Goal: Task Accomplishment & Management: Manage account settings

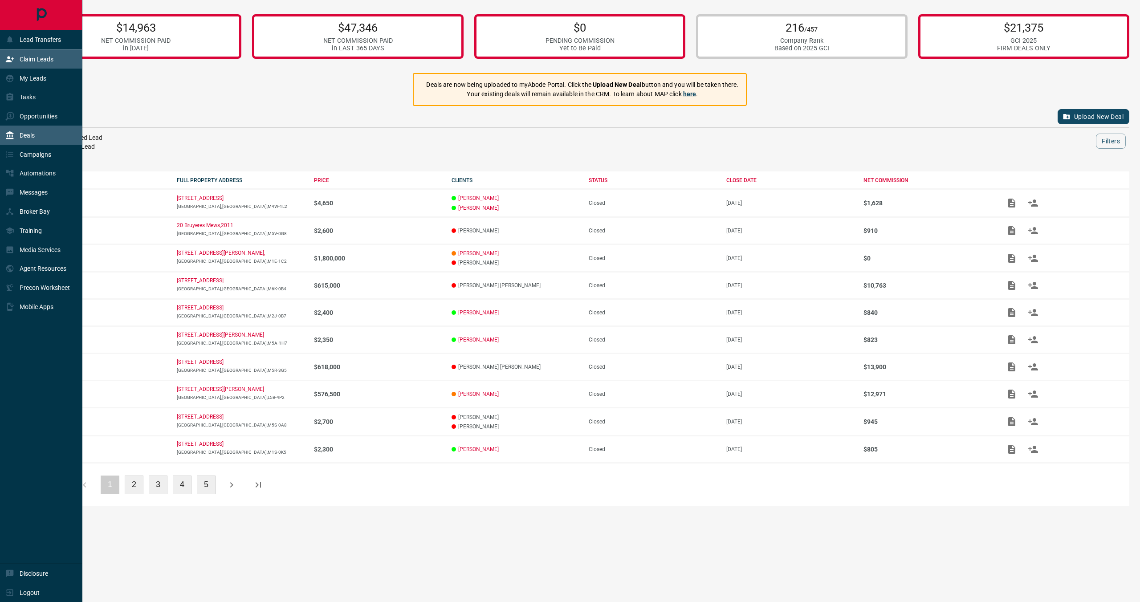
click at [3, 62] on div "Claim Leads" at bounding box center [41, 58] width 82 height 19
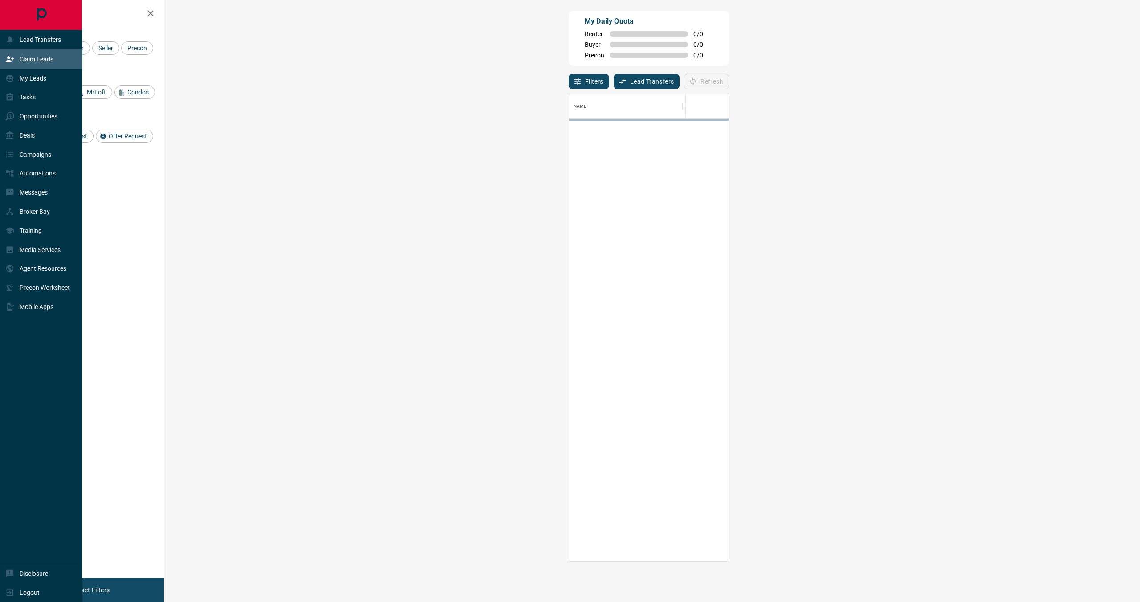
scroll to position [467, 956]
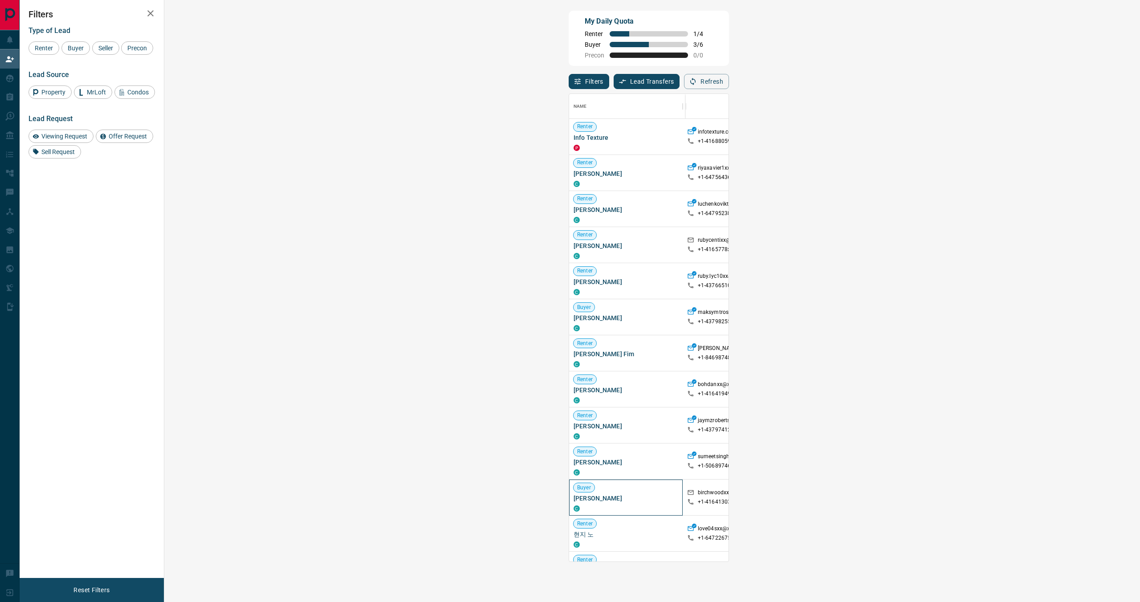
click at [573, 500] on span "[PERSON_NAME]" at bounding box center [625, 498] width 105 height 9
copy div "[PERSON_NAME] C"
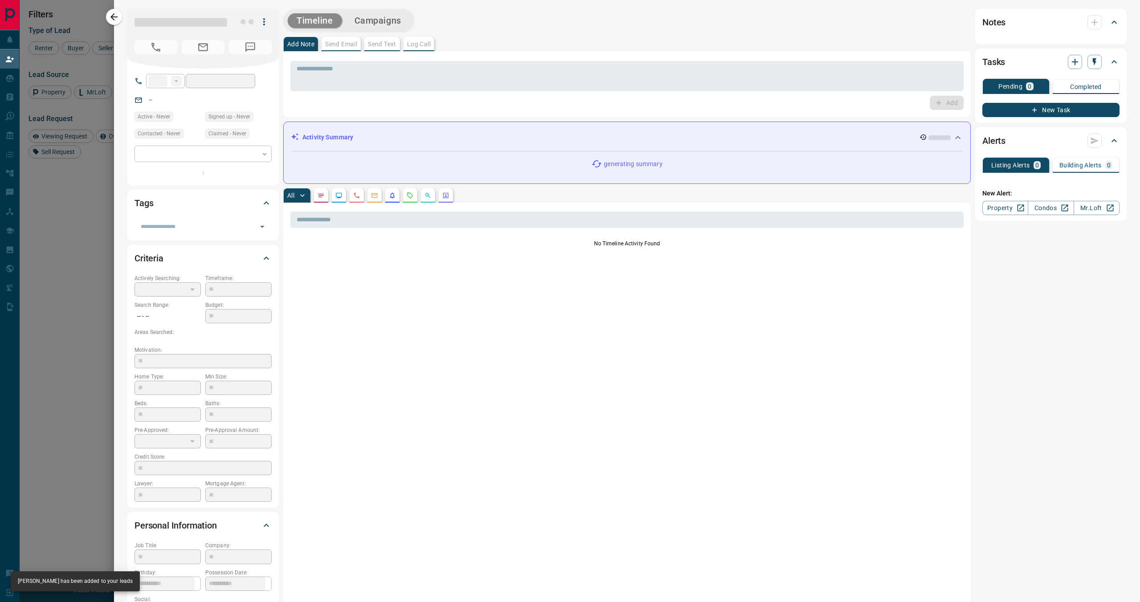
type input "**"
type input "**********"
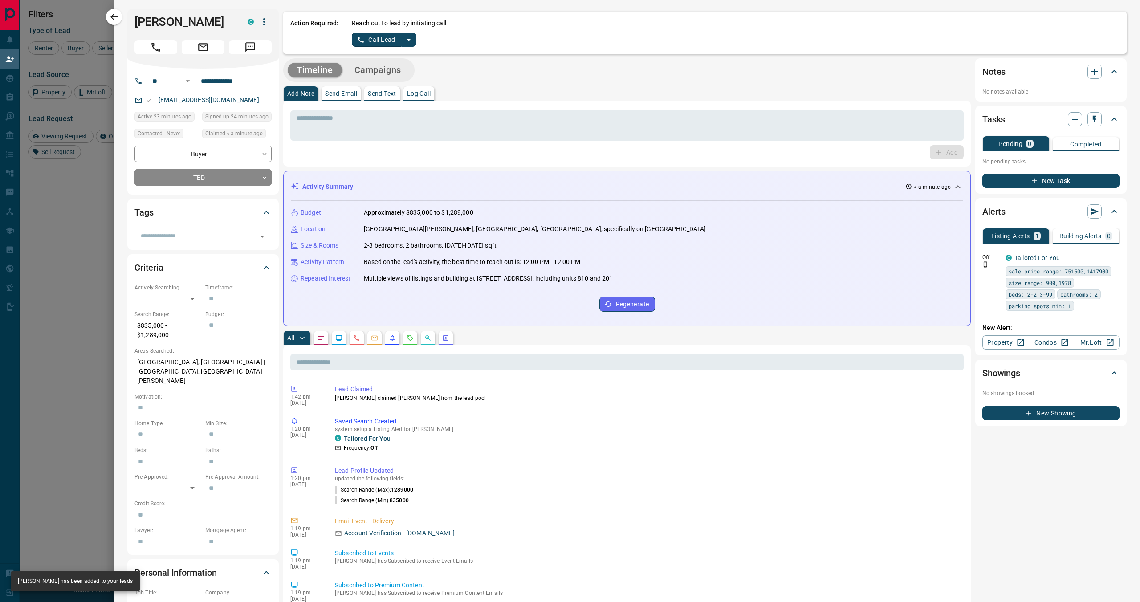
click at [410, 42] on icon "split button" at bounding box center [408, 39] width 11 height 11
click at [394, 77] on ul "Call Lead Log Manual Call" at bounding box center [384, 64] width 54 height 34
click at [394, 75] on li "Log Manual Call" at bounding box center [384, 70] width 54 height 13
click at [371, 31] on div "Reach out to lead by initiating call Log Manual Call" at bounding box center [736, 33] width 768 height 28
click at [371, 38] on button "Log Manual Call" at bounding box center [381, 40] width 59 height 14
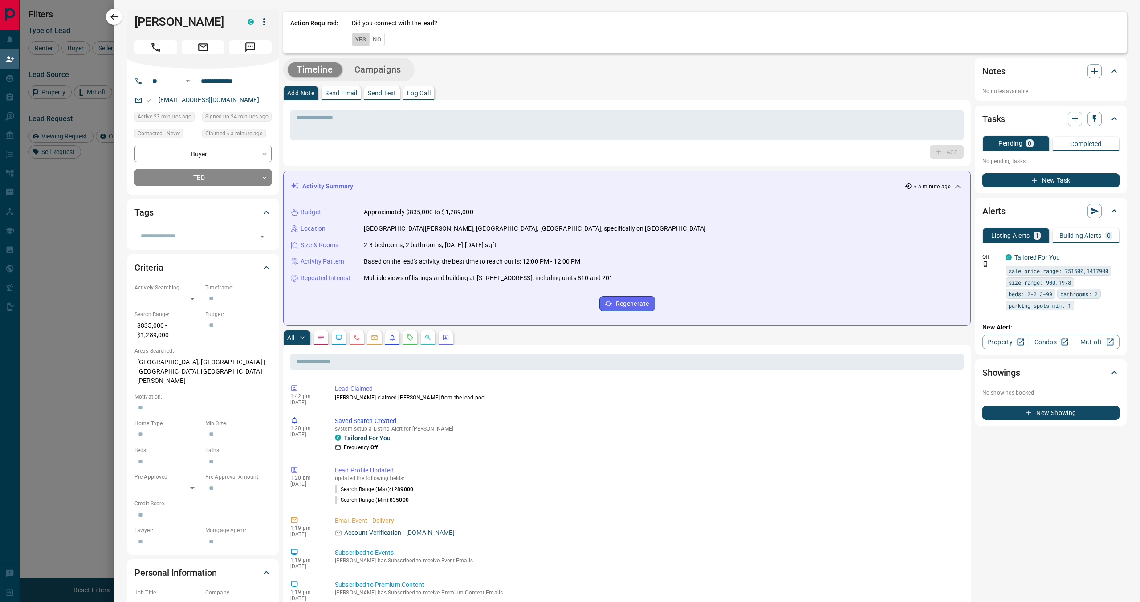
click at [361, 38] on button "Yes" at bounding box center [361, 40] width 18 height 14
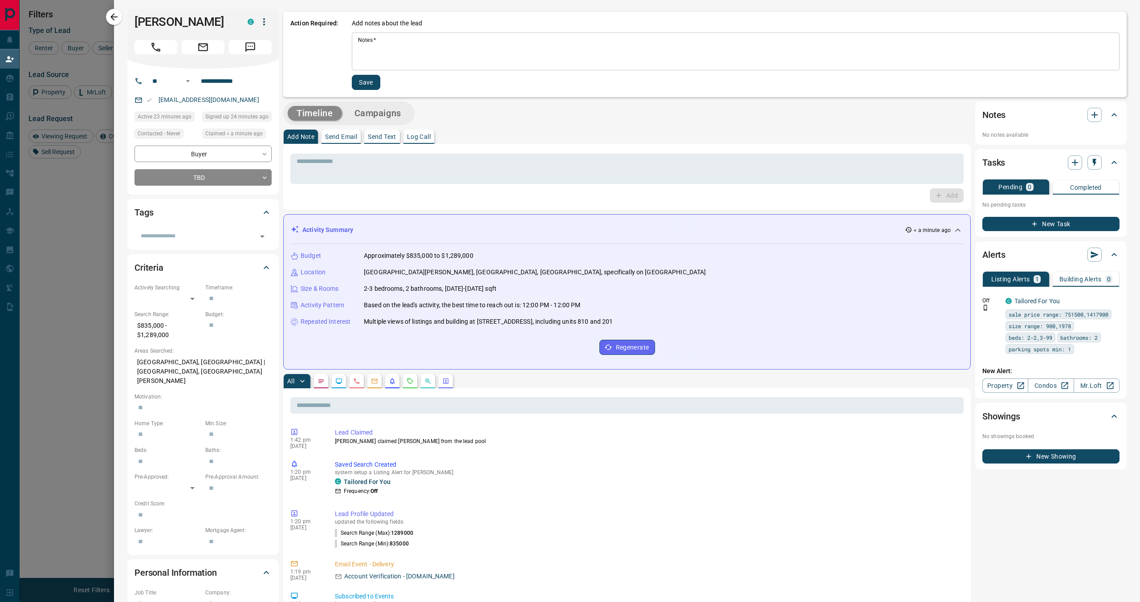
click at [390, 56] on textarea "Notes   *" at bounding box center [735, 52] width 755 height 30
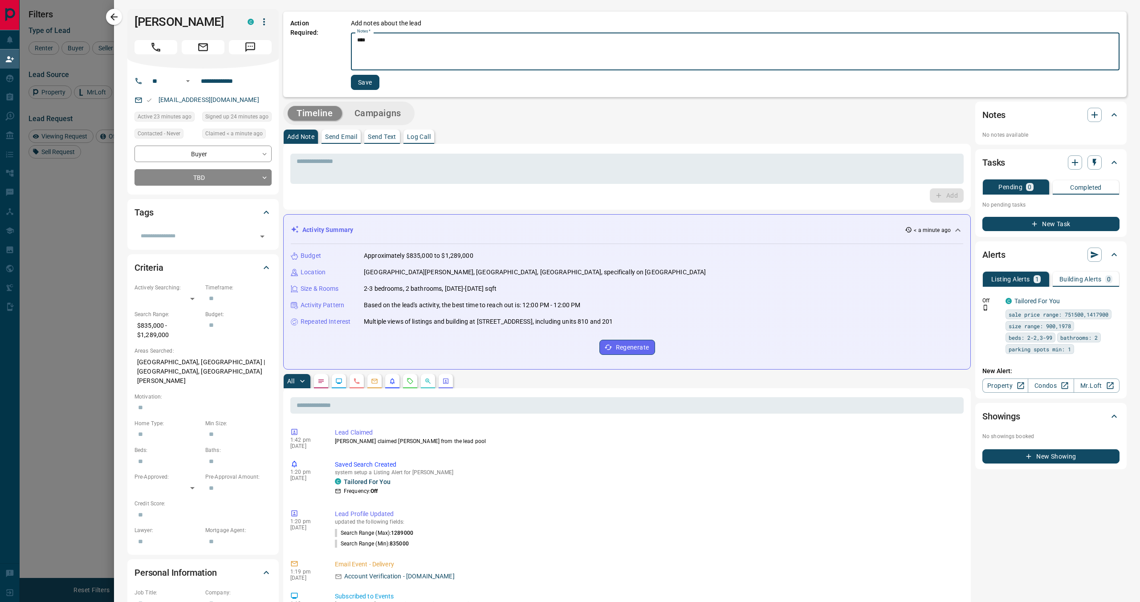
type textarea "****"
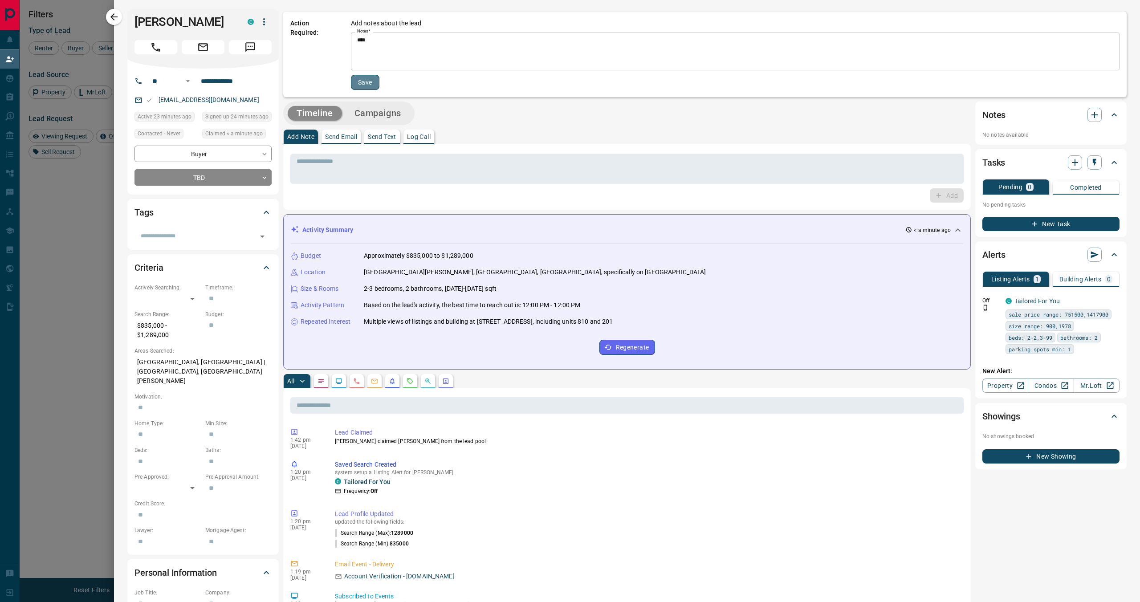
click at [361, 83] on button "Save" at bounding box center [365, 82] width 28 height 15
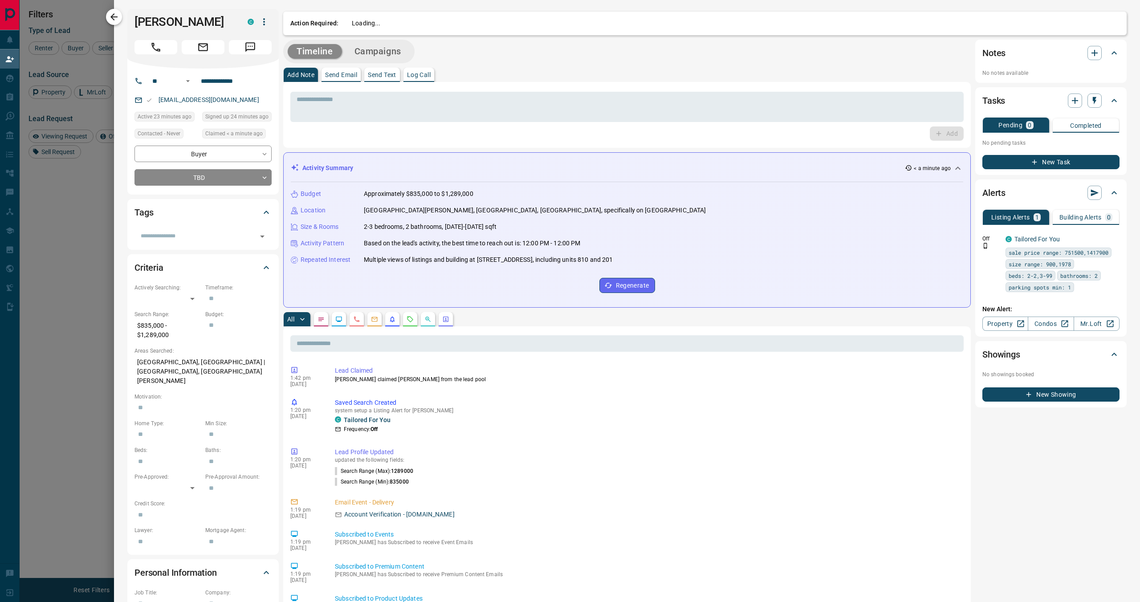
click at [114, 15] on icon "button" at bounding box center [114, 17] width 11 height 11
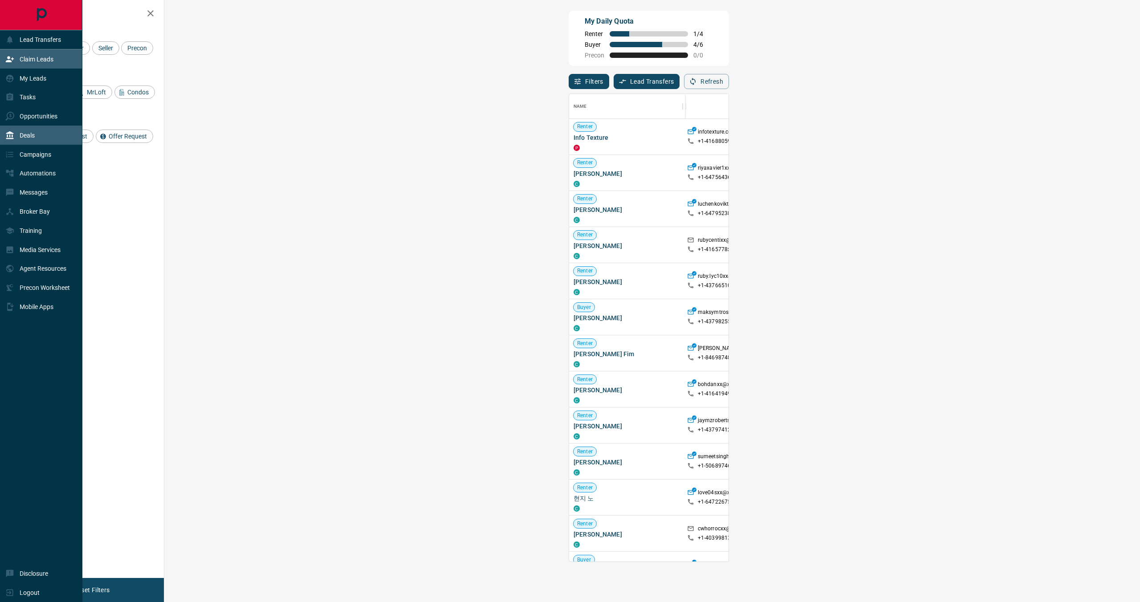
click at [6, 137] on icon at bounding box center [9, 135] width 9 height 9
